Goal: Task Accomplishment & Management: Complete application form

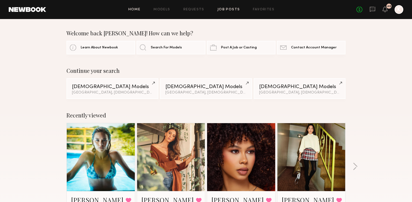
click at [236, 8] on link "Job Posts" at bounding box center [228, 10] width 23 height 4
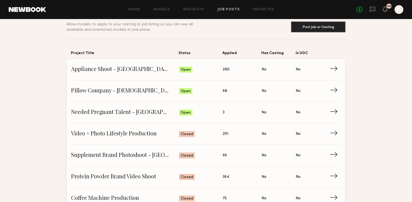
scroll to position [26, 0]
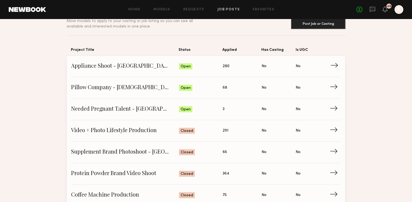
click at [137, 67] on span "Appliance Shoot - [GEOGRAPHIC_DATA]" at bounding box center [125, 66] width 108 height 8
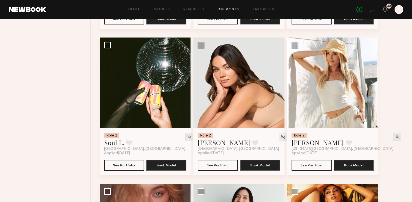
scroll to position [2265, 0]
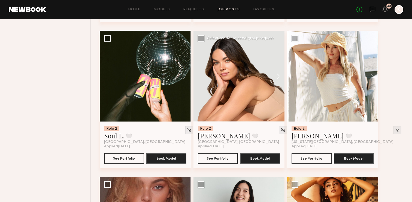
click at [278, 66] on button at bounding box center [275, 76] width 17 height 91
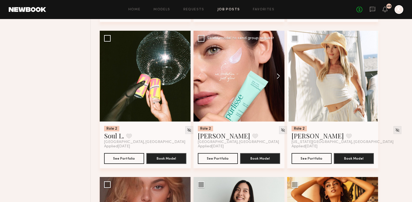
click at [278, 66] on button at bounding box center [275, 76] width 17 height 91
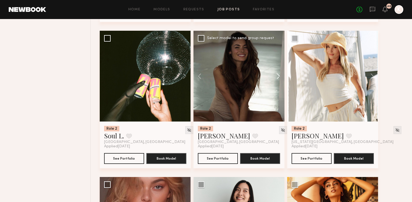
click at [278, 66] on button at bounding box center [275, 76] width 17 height 91
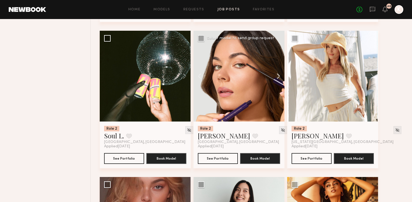
click at [278, 66] on button at bounding box center [275, 76] width 17 height 91
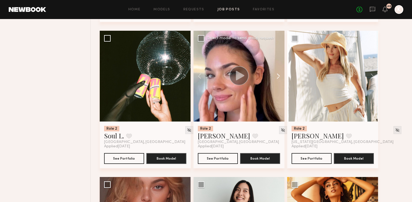
click at [278, 66] on button at bounding box center [275, 76] width 17 height 91
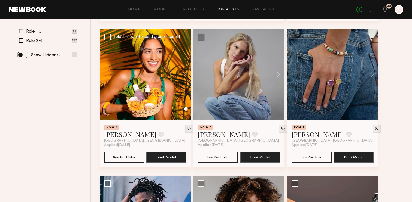
scroll to position [201, 0]
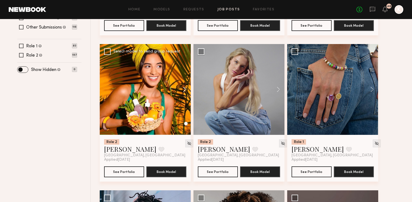
click at [184, 77] on button at bounding box center [181, 89] width 17 height 91
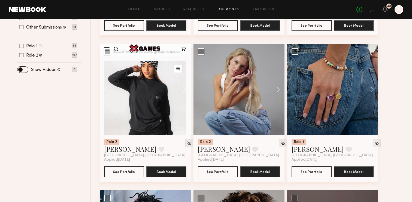
click at [184, 77] on button at bounding box center [181, 89] width 17 height 91
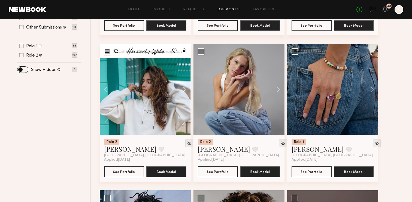
click at [184, 77] on button at bounding box center [181, 89] width 17 height 91
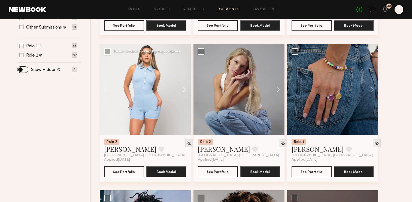
click at [184, 77] on button at bounding box center [181, 89] width 17 height 91
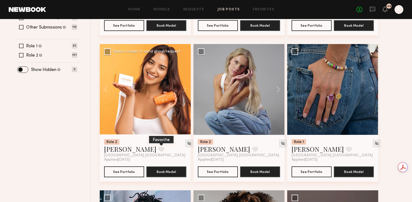
click at [158, 147] on button at bounding box center [161, 149] width 6 height 5
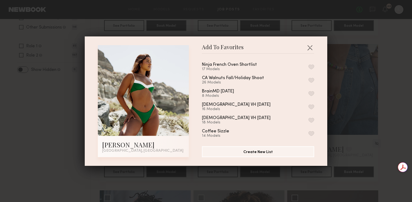
click at [310, 67] on button "button" at bounding box center [311, 67] width 6 height 5
click at [309, 48] on button "button" at bounding box center [309, 47] width 9 height 9
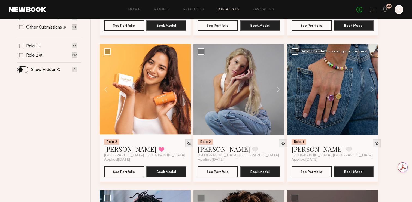
scroll to position [207, 0]
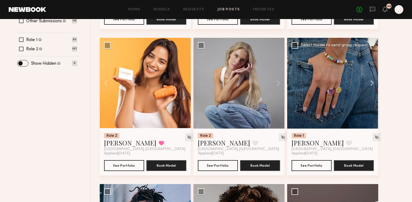
click at [372, 73] on button at bounding box center [369, 83] width 17 height 91
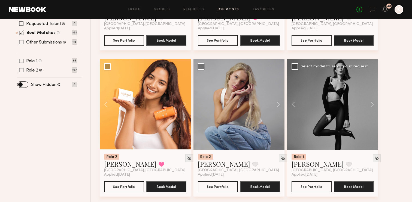
scroll to position [186, 0]
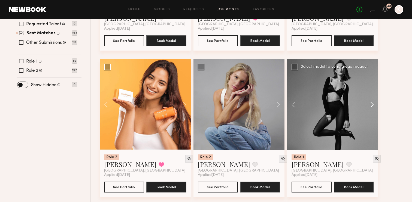
click at [371, 94] on button at bounding box center [369, 104] width 17 height 91
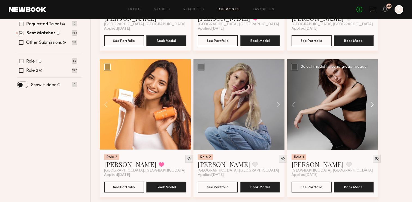
click at [371, 94] on button at bounding box center [369, 104] width 17 height 91
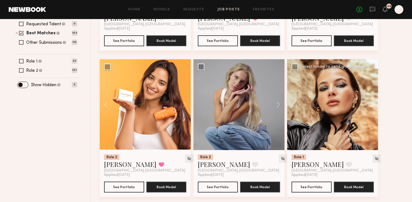
click at [371, 94] on button at bounding box center [369, 104] width 17 height 91
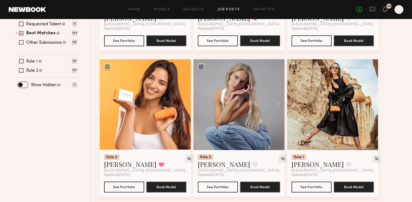
click at [371, 94] on button at bounding box center [369, 104] width 17 height 91
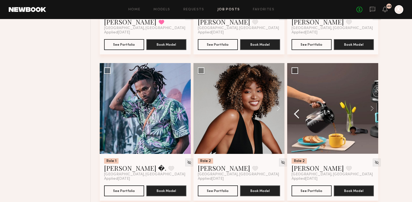
scroll to position [334, 0]
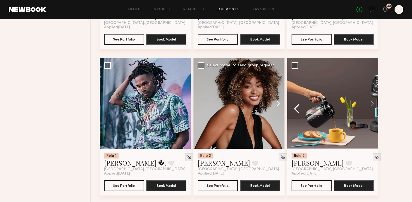
click at [277, 92] on button at bounding box center [275, 103] width 17 height 91
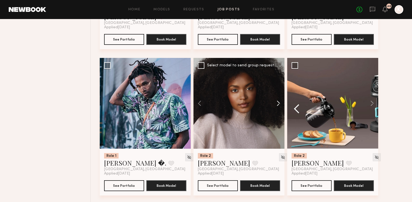
click at [277, 92] on button at bounding box center [275, 103] width 17 height 91
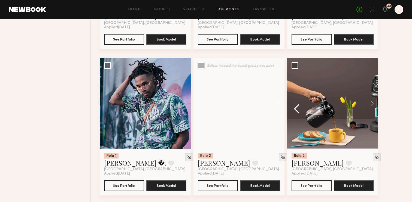
click at [277, 92] on button at bounding box center [275, 103] width 17 height 91
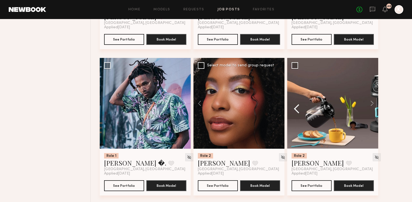
click at [277, 92] on div at bounding box center [238, 103] width 91 height 91
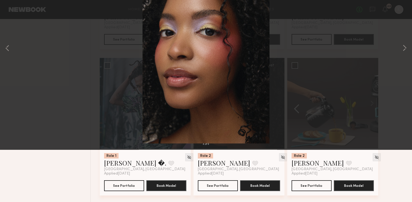
click at [13, 13] on button at bounding box center [12, 13] width 9 height 10
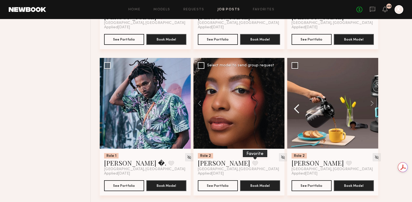
click at [252, 161] on button at bounding box center [255, 163] width 6 height 5
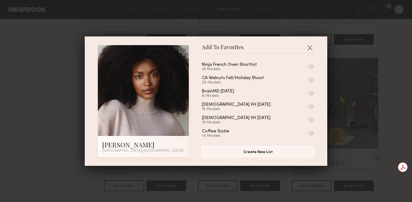
click at [315, 67] on div "Ninja French Oven Shortlist 18 Models CA Walnuts Fall/Holiday Shoot 26 Models B…" at bounding box center [261, 98] width 118 height 80
click at [312, 66] on button "button" at bounding box center [311, 67] width 6 height 5
click at [312, 46] on button "button" at bounding box center [309, 47] width 9 height 9
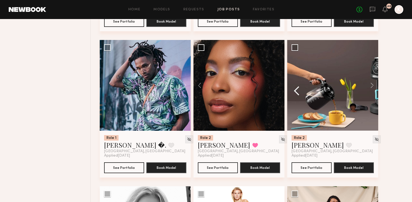
scroll to position [352, 0]
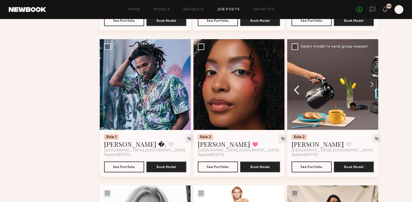
click at [371, 73] on button at bounding box center [369, 84] width 17 height 91
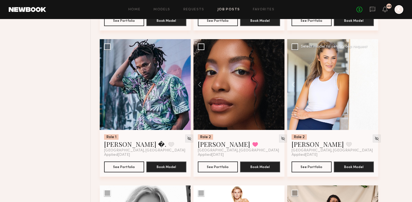
click at [371, 73] on button at bounding box center [369, 84] width 17 height 91
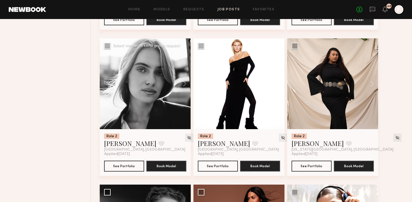
scroll to position [508, 0]
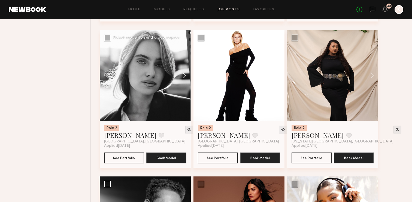
click at [185, 63] on button at bounding box center [181, 75] width 17 height 91
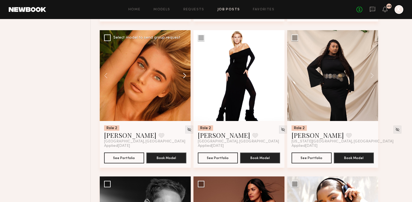
click at [185, 63] on button at bounding box center [181, 75] width 17 height 91
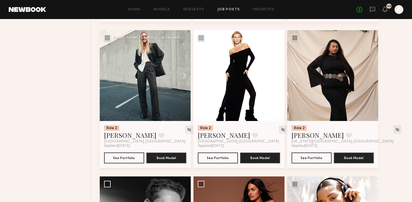
click at [185, 63] on button at bounding box center [181, 75] width 17 height 91
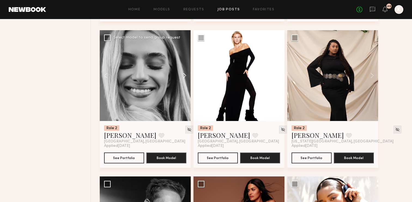
click at [185, 63] on button at bounding box center [181, 75] width 17 height 91
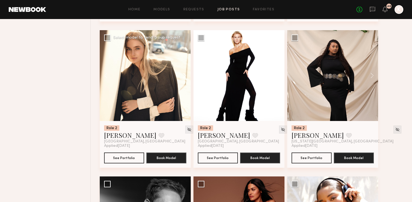
click at [185, 63] on button at bounding box center [181, 75] width 17 height 91
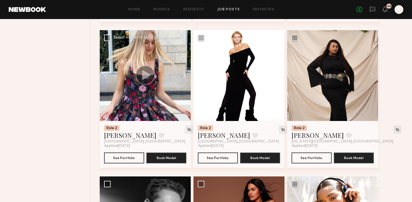
click at [185, 63] on button at bounding box center [181, 75] width 17 height 91
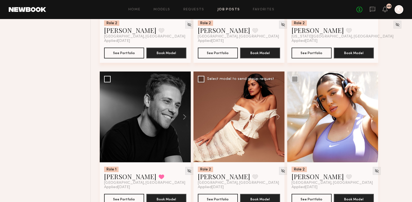
scroll to position [613, 0]
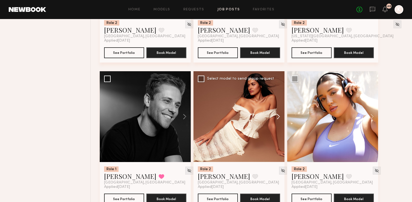
click at [280, 106] on button at bounding box center [275, 116] width 17 height 91
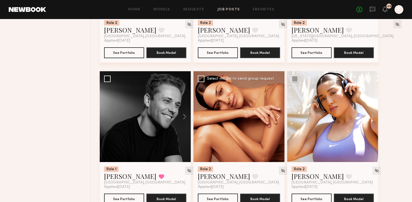
click at [280, 106] on button at bounding box center [275, 116] width 17 height 91
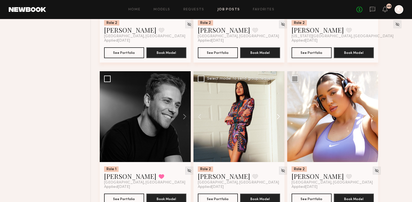
click at [280, 106] on button at bounding box center [275, 116] width 17 height 91
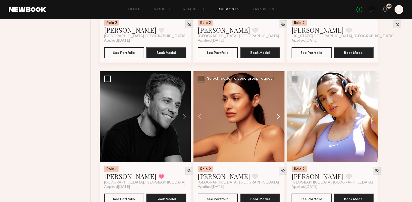
click at [280, 106] on button at bounding box center [275, 116] width 17 height 91
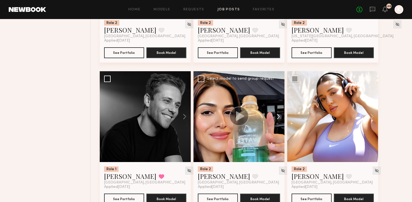
click at [280, 106] on button at bounding box center [275, 116] width 17 height 91
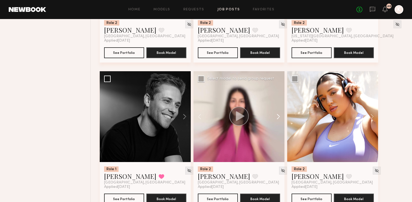
click at [280, 106] on button at bounding box center [275, 116] width 17 height 91
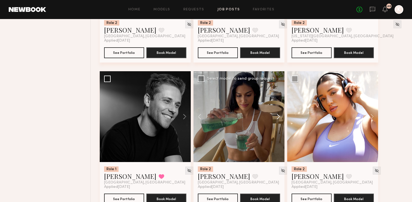
click at [280, 106] on button at bounding box center [275, 116] width 17 height 91
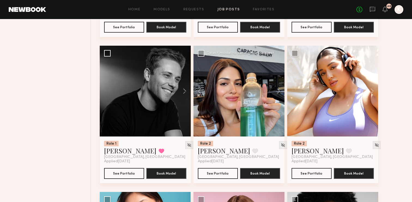
scroll to position [641, 0]
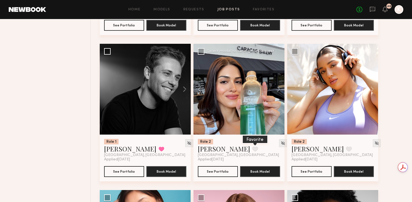
click at [252, 147] on button at bounding box center [255, 149] width 6 height 5
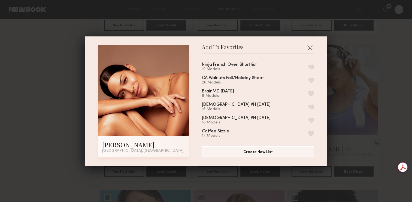
click at [312, 67] on button "button" at bounding box center [311, 67] width 6 height 5
click at [310, 47] on button "button" at bounding box center [309, 47] width 9 height 9
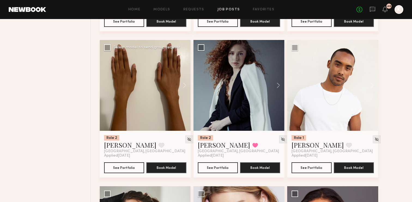
scroll to position [940, 0]
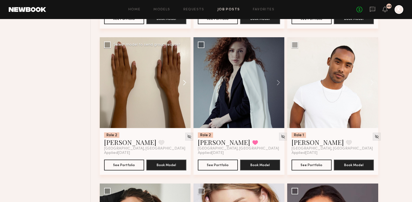
click at [184, 73] on button at bounding box center [181, 82] width 17 height 91
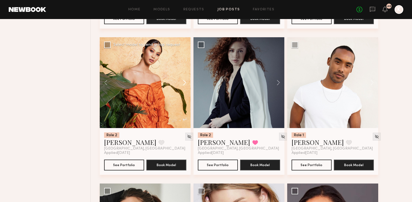
click at [184, 73] on button at bounding box center [181, 82] width 17 height 91
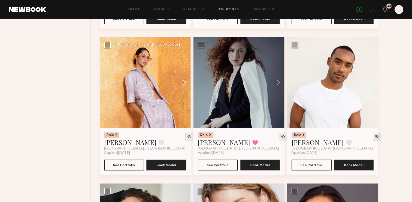
click at [184, 73] on button at bounding box center [181, 82] width 17 height 91
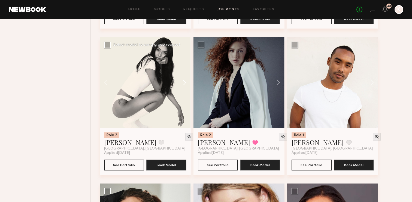
click at [184, 73] on button at bounding box center [181, 82] width 17 height 91
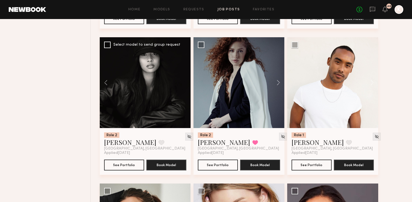
click at [184, 73] on div at bounding box center [145, 82] width 91 height 91
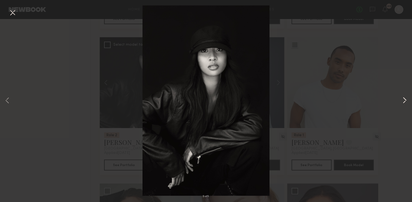
click at [404, 99] on button at bounding box center [404, 101] width 7 height 162
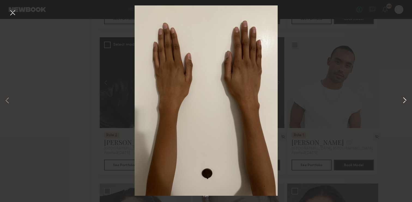
click at [404, 99] on button at bounding box center [404, 101] width 7 height 162
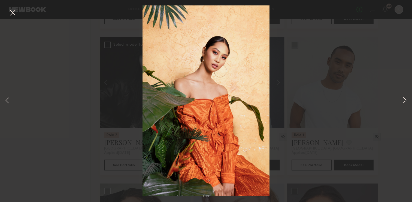
click at [404, 99] on button at bounding box center [404, 101] width 7 height 162
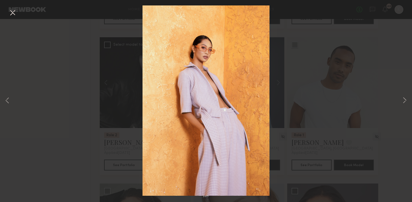
click at [14, 12] on button at bounding box center [12, 13] width 9 height 10
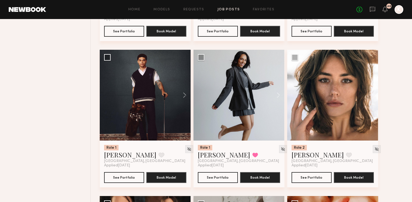
scroll to position [1220, 0]
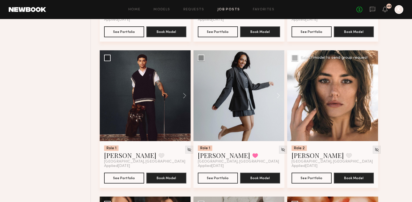
click at [372, 85] on button at bounding box center [369, 95] width 17 height 91
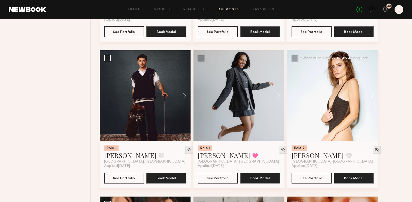
click at [372, 85] on button at bounding box center [369, 95] width 17 height 91
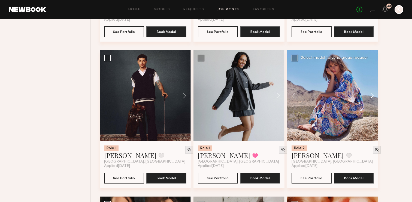
click at [372, 85] on button at bounding box center [369, 95] width 17 height 91
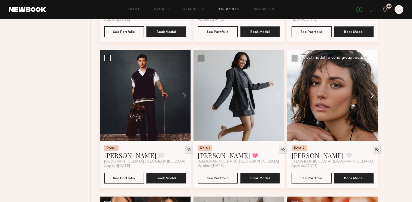
click at [372, 85] on button at bounding box center [369, 95] width 17 height 91
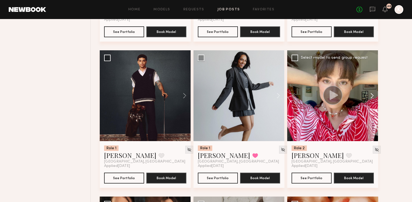
click at [372, 85] on button at bounding box center [369, 95] width 17 height 91
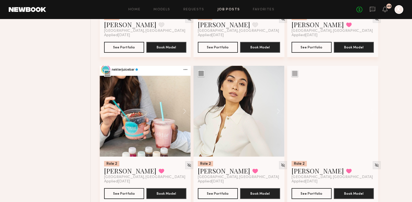
scroll to position [3982, 0]
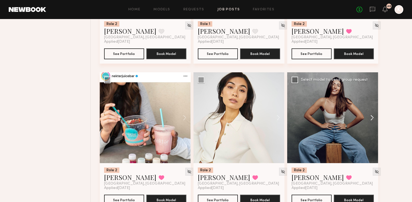
click at [373, 108] on button at bounding box center [369, 117] width 17 height 91
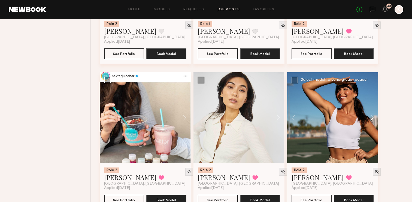
click at [373, 108] on button at bounding box center [369, 117] width 17 height 91
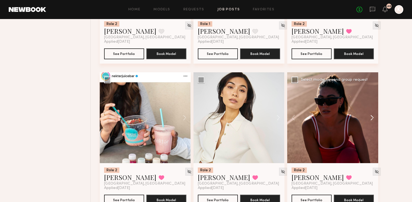
click at [373, 108] on button at bounding box center [369, 117] width 17 height 91
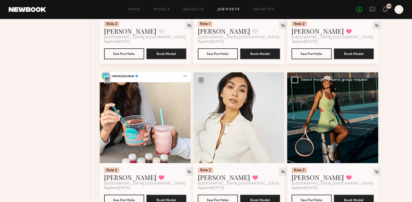
click at [373, 108] on button at bounding box center [369, 117] width 17 height 91
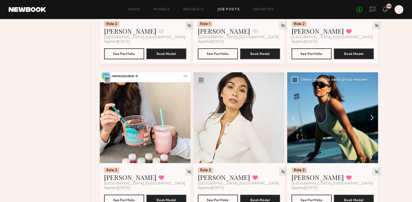
click at [373, 108] on button at bounding box center [369, 117] width 17 height 91
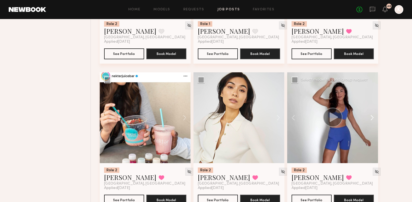
click at [373, 108] on button at bounding box center [369, 117] width 17 height 91
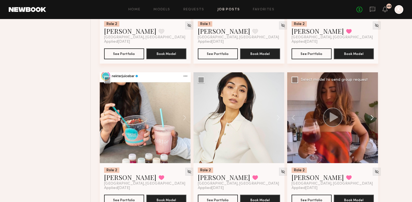
click at [373, 108] on button at bounding box center [369, 117] width 17 height 91
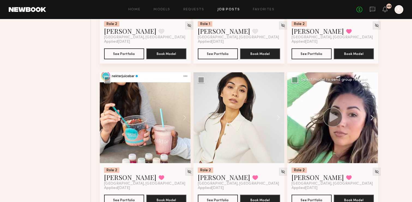
click at [373, 108] on button at bounding box center [369, 117] width 17 height 91
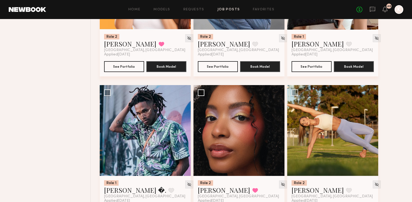
scroll to position [0, 0]
